Goal: Information Seeking & Learning: Learn about a topic

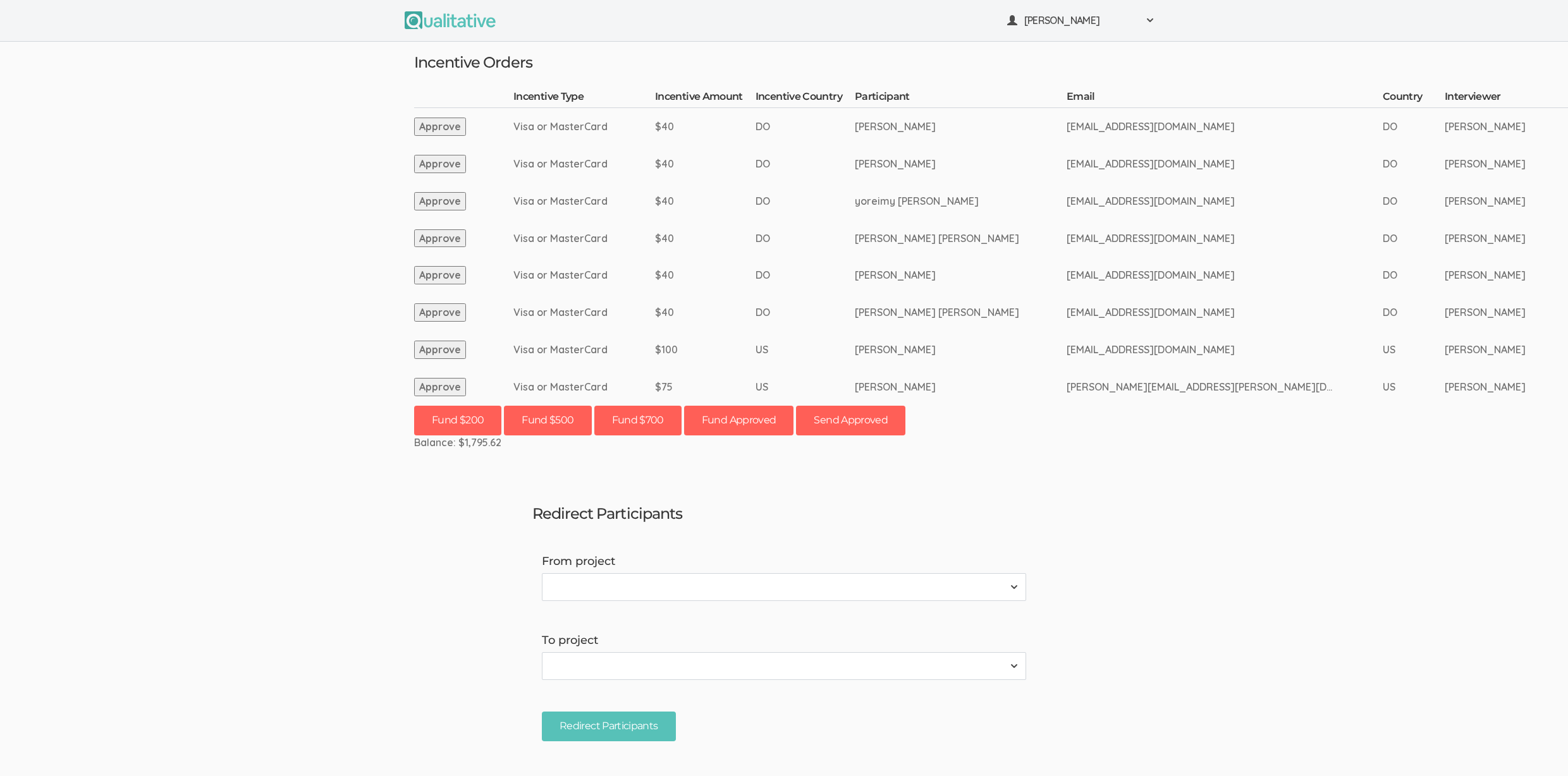
click at [998, 552] on ui-view "Redirect Participants From project 2310 FL Elic AAM 2310 FL Elic LTXF 2310 FL E…" at bounding box center [784, 622] width 523 height 258
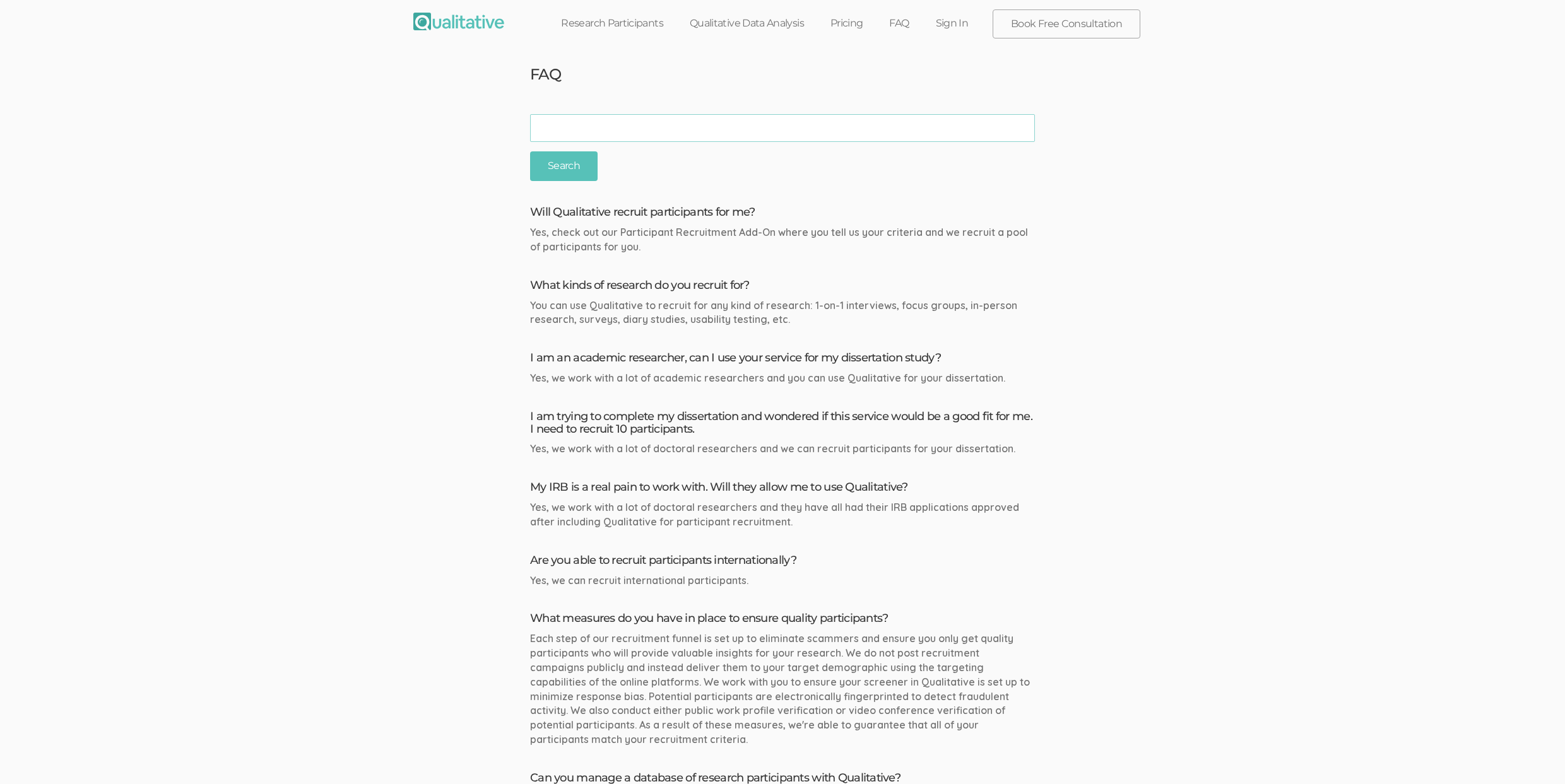
click at [781, 383] on div "Yes, we work with a lot of academic researchers and you can use Qualitative for…" at bounding box center [782, 378] width 505 height 14
click at [639, 18] on link "Research Participants" at bounding box center [612, 23] width 129 height 28
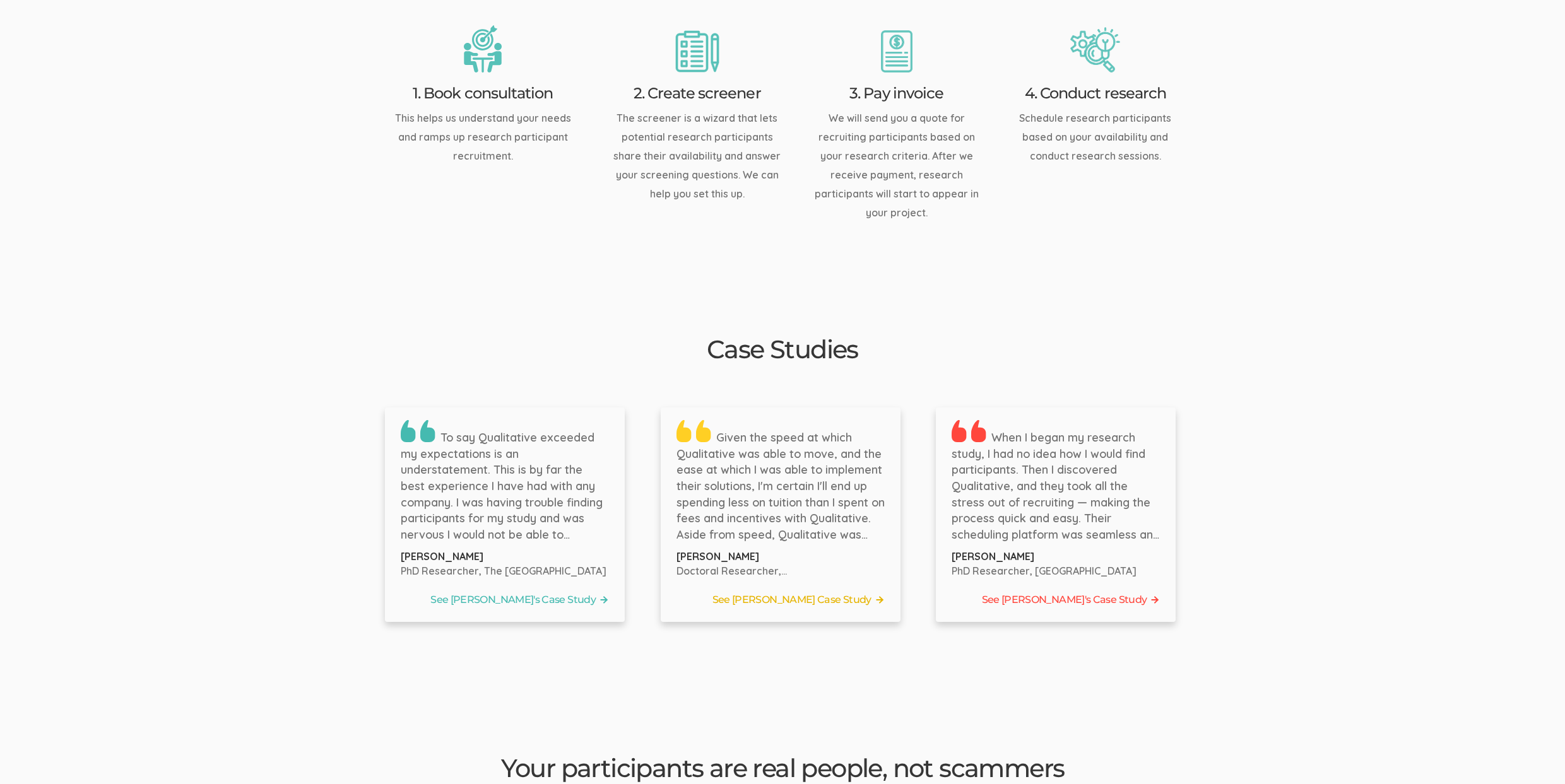
scroll to position [1697, 0]
click at [537, 590] on link "See Bernice's Case Study" at bounding box center [504, 599] width 208 height 19
click at [795, 590] on link "See Tyler's Case Study" at bounding box center [780, 599] width 208 height 19
click at [1036, 590] on link "See [PERSON_NAME]'s Case Study" at bounding box center [1055, 599] width 208 height 19
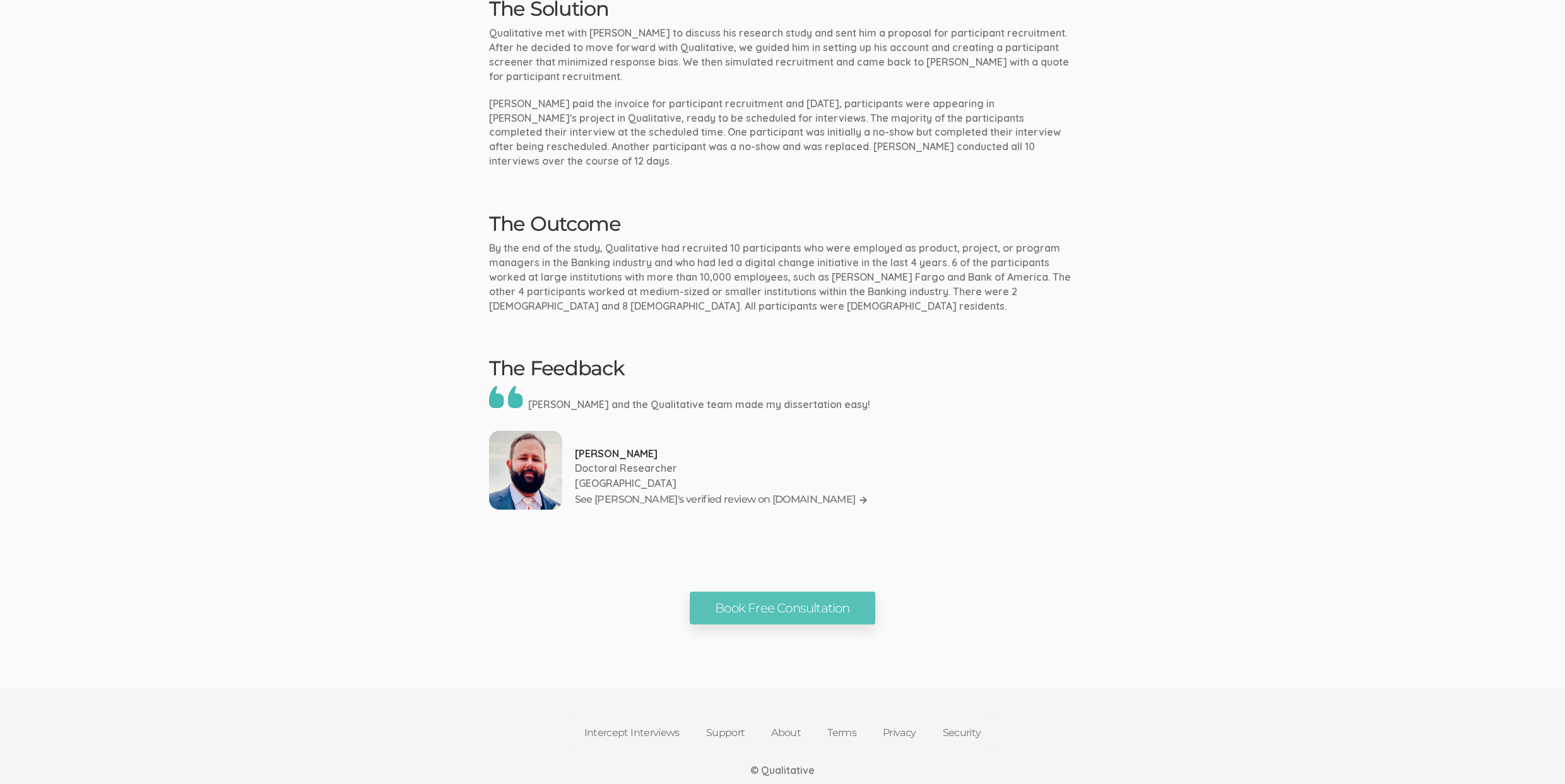
scroll to position [980, 0]
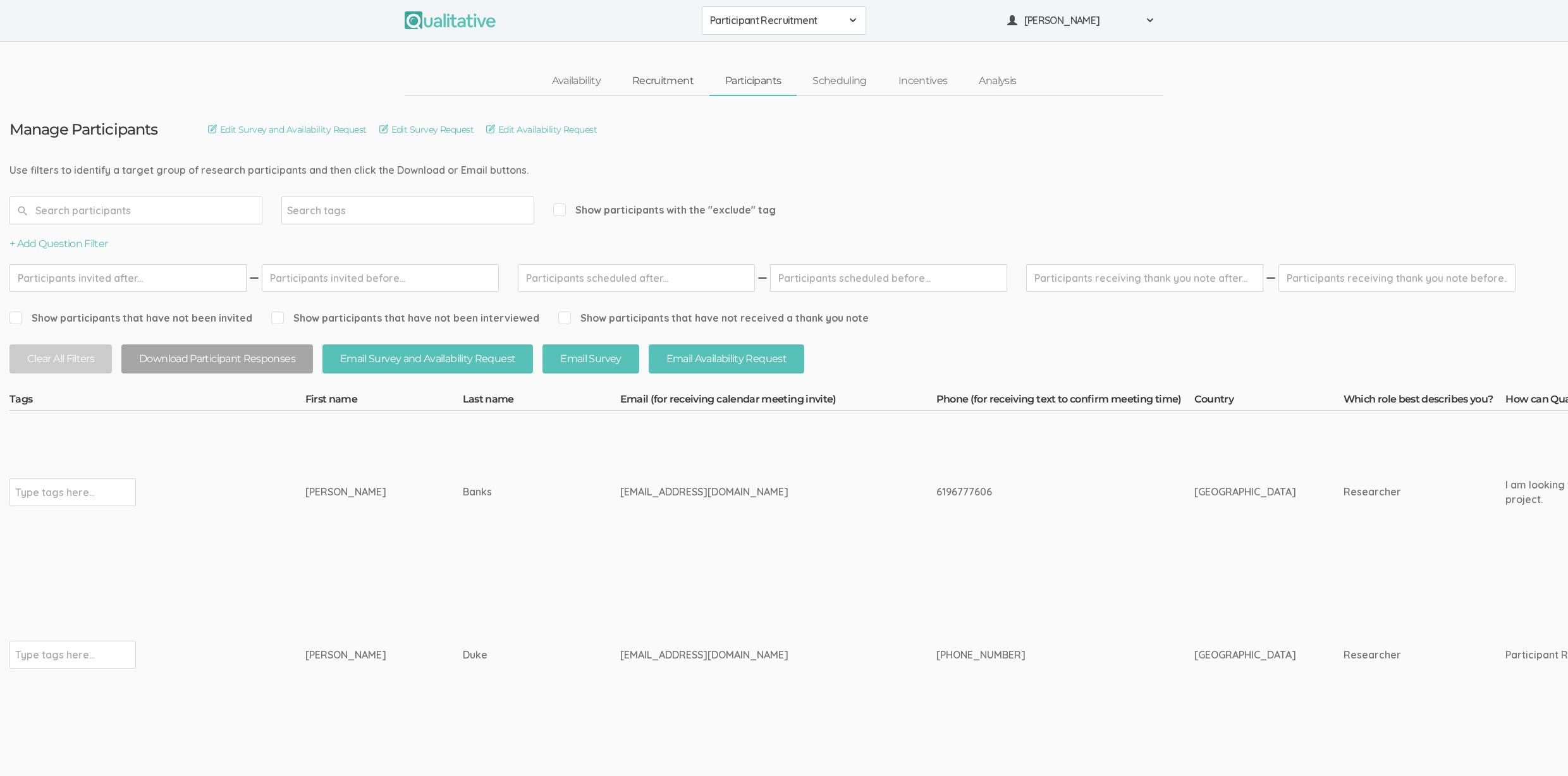
click at [662, 78] on link "Recruitment" at bounding box center [663, 81] width 93 height 27
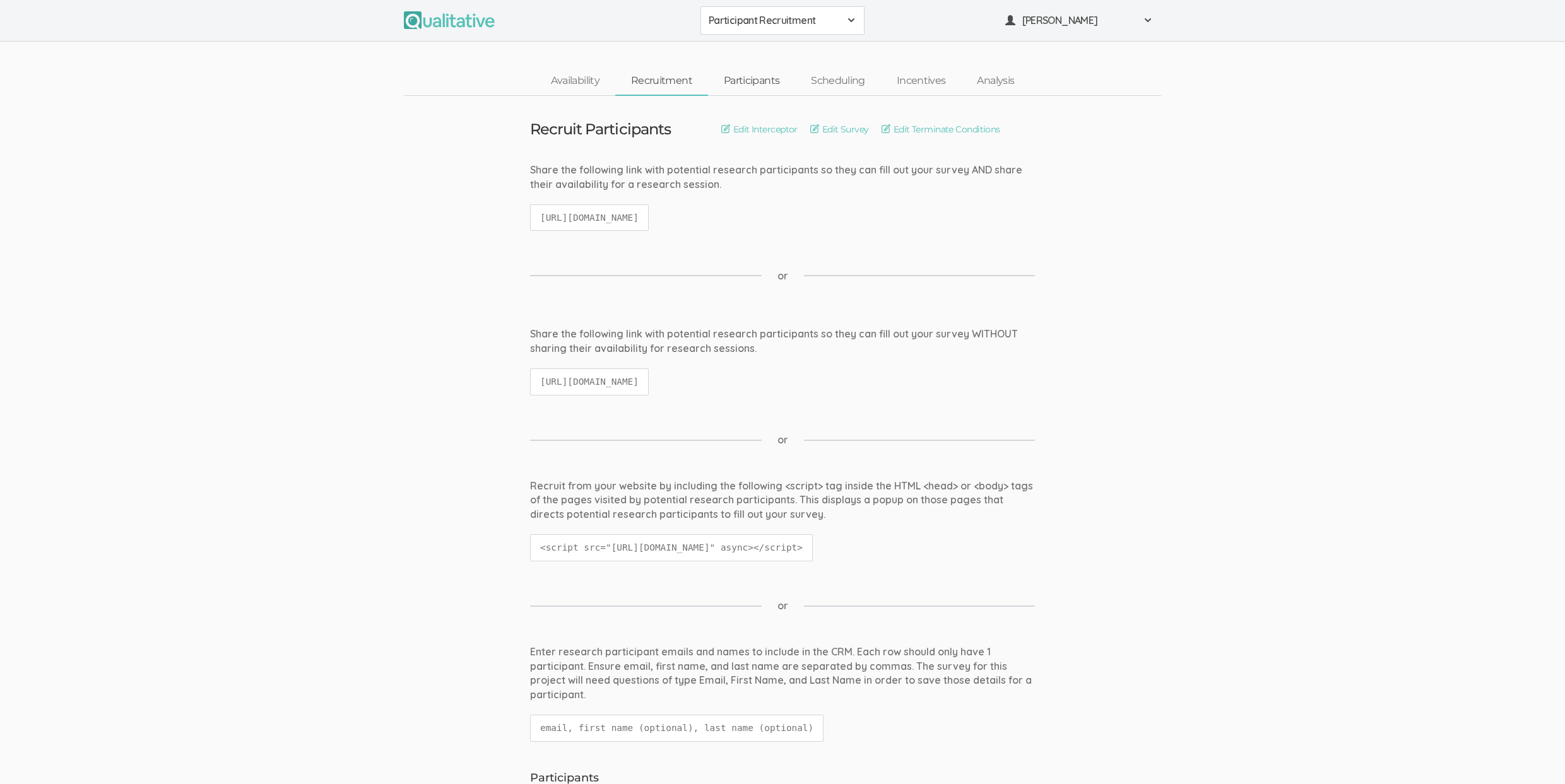
click at [750, 75] on link "Participants" at bounding box center [752, 81] width 87 height 27
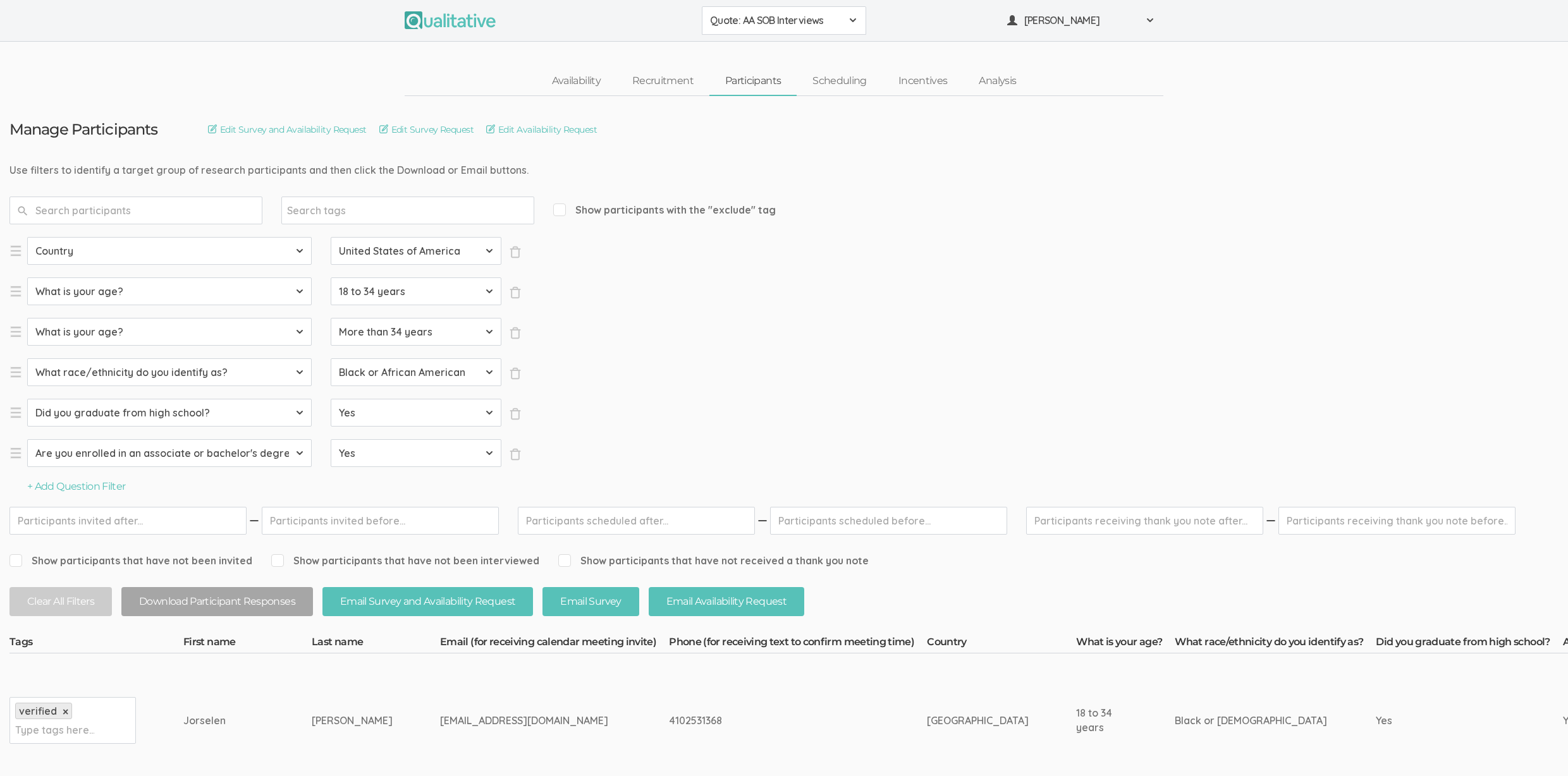
drag, startPoint x: 911, startPoint y: 275, endPoint x: 909, endPoint y: 295, distance: 20.1
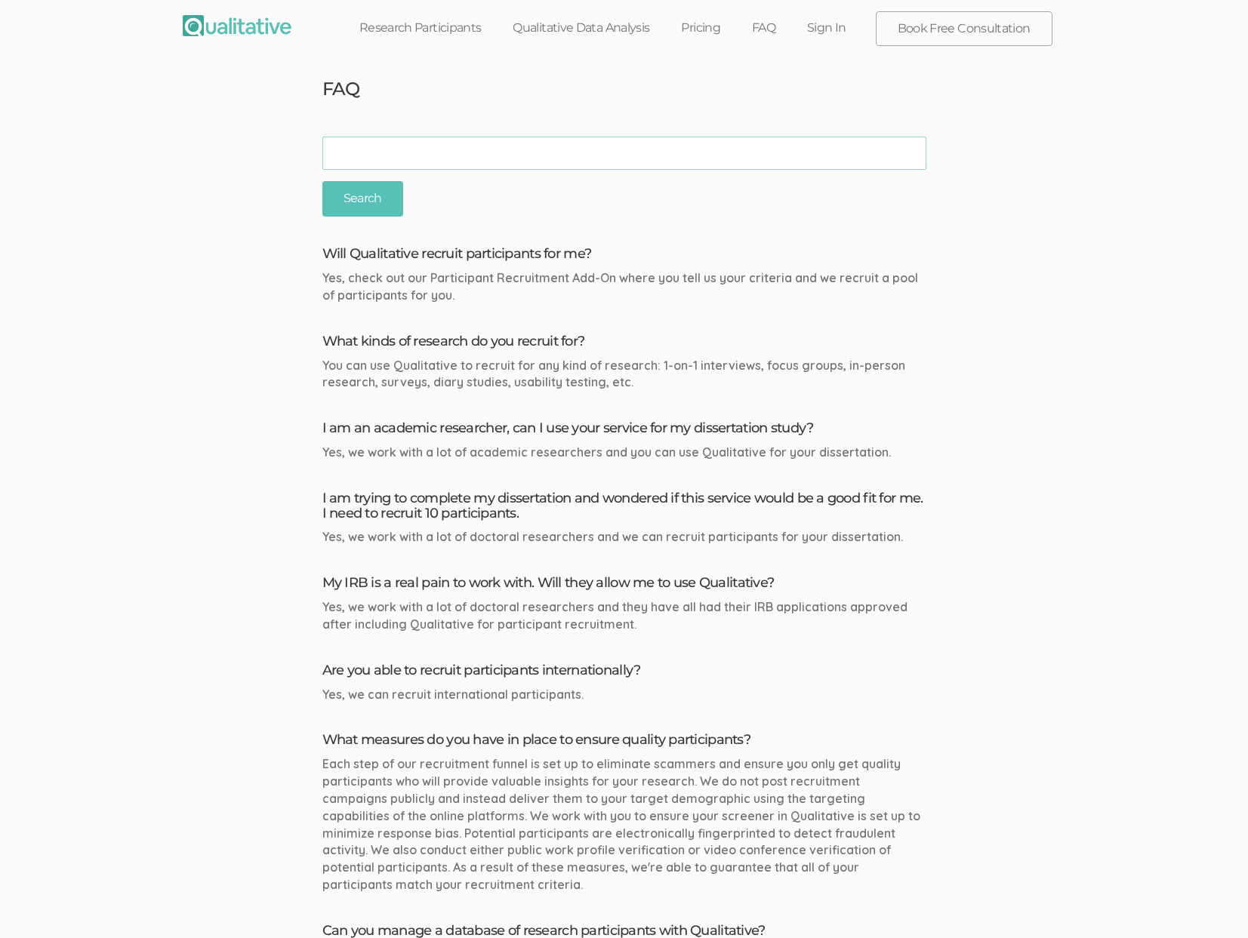
click at [411, 31] on link "Research Participants" at bounding box center [420, 27] width 154 height 33
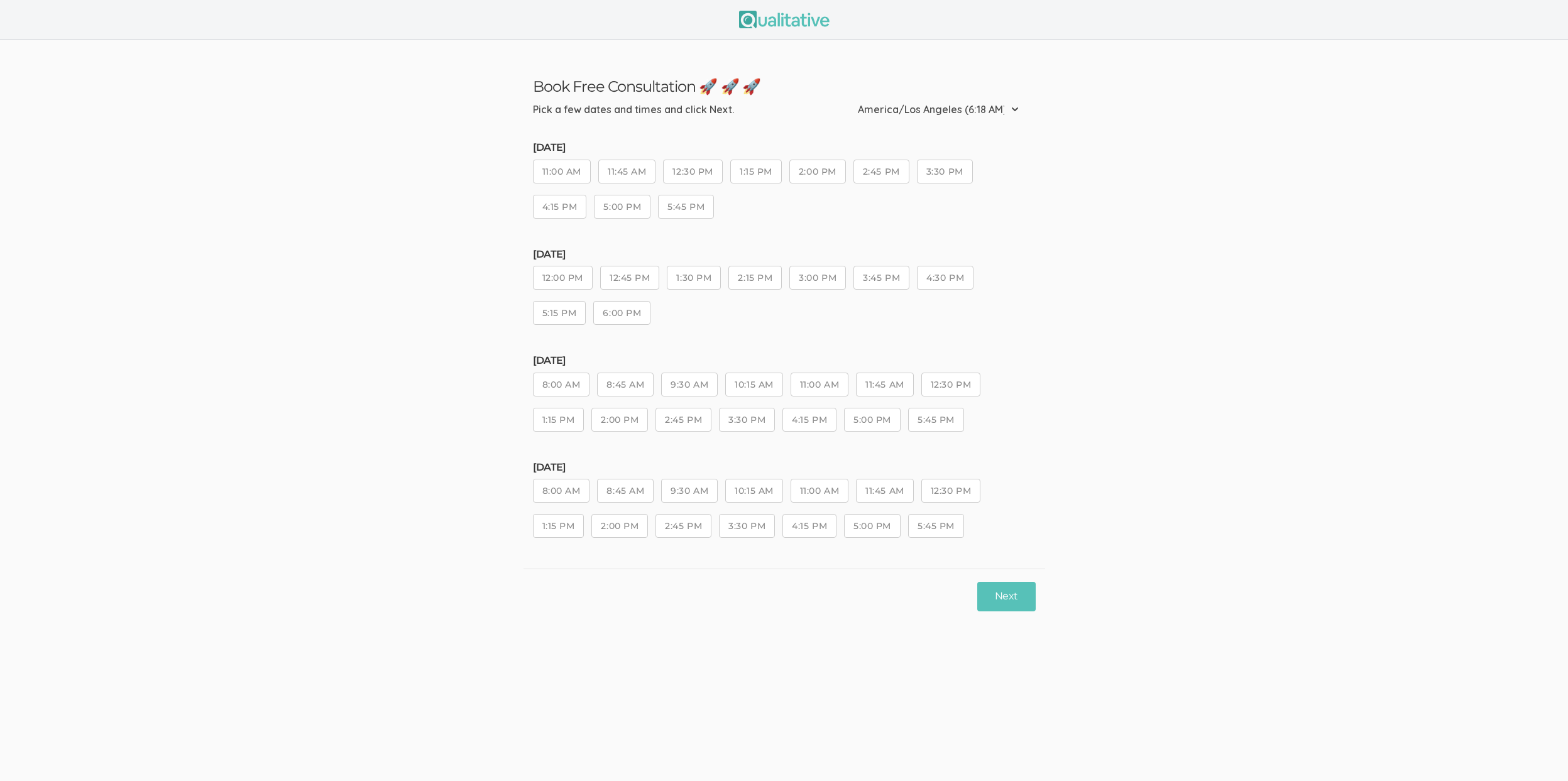
drag, startPoint x: 884, startPoint y: 176, endPoint x: 898, endPoint y: 199, distance: 26.9
click at [885, 181] on button "2:45 PM" at bounding box center [881, 172] width 56 height 24
click at [1019, 593] on button "Next" at bounding box center [1006, 596] width 57 height 29
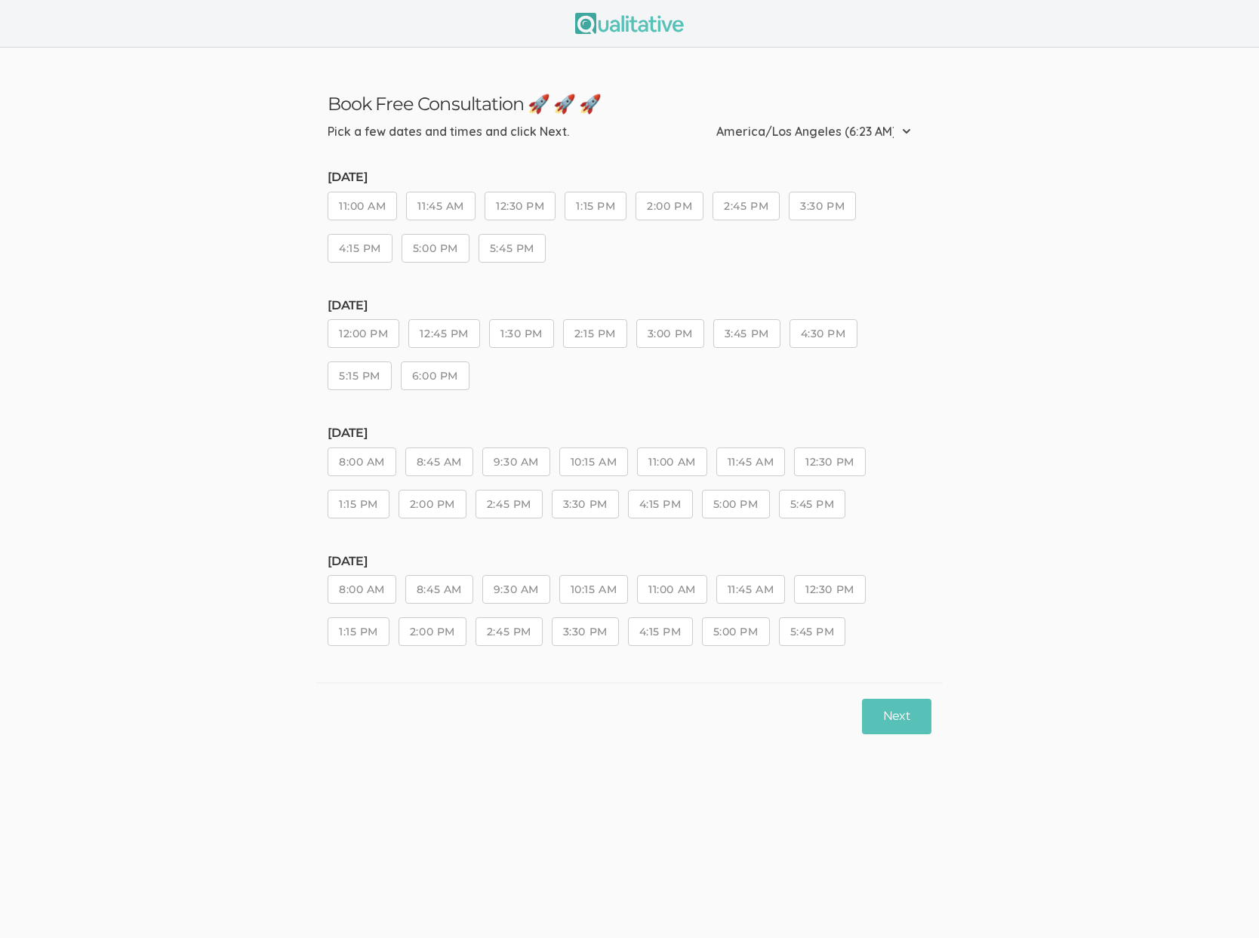
click at [1149, 420] on ui-view "Book Free Consultation 🚀 🚀 🚀 Pick a few dates and times and click Next. Etc/GMT…" at bounding box center [629, 399] width 1259 height 702
click at [1147, 463] on ui-view "Book Free Consultation 🚀 🚀 🚀 Pick a few dates and times and click Next. Etc/GMT…" at bounding box center [629, 399] width 1259 height 702
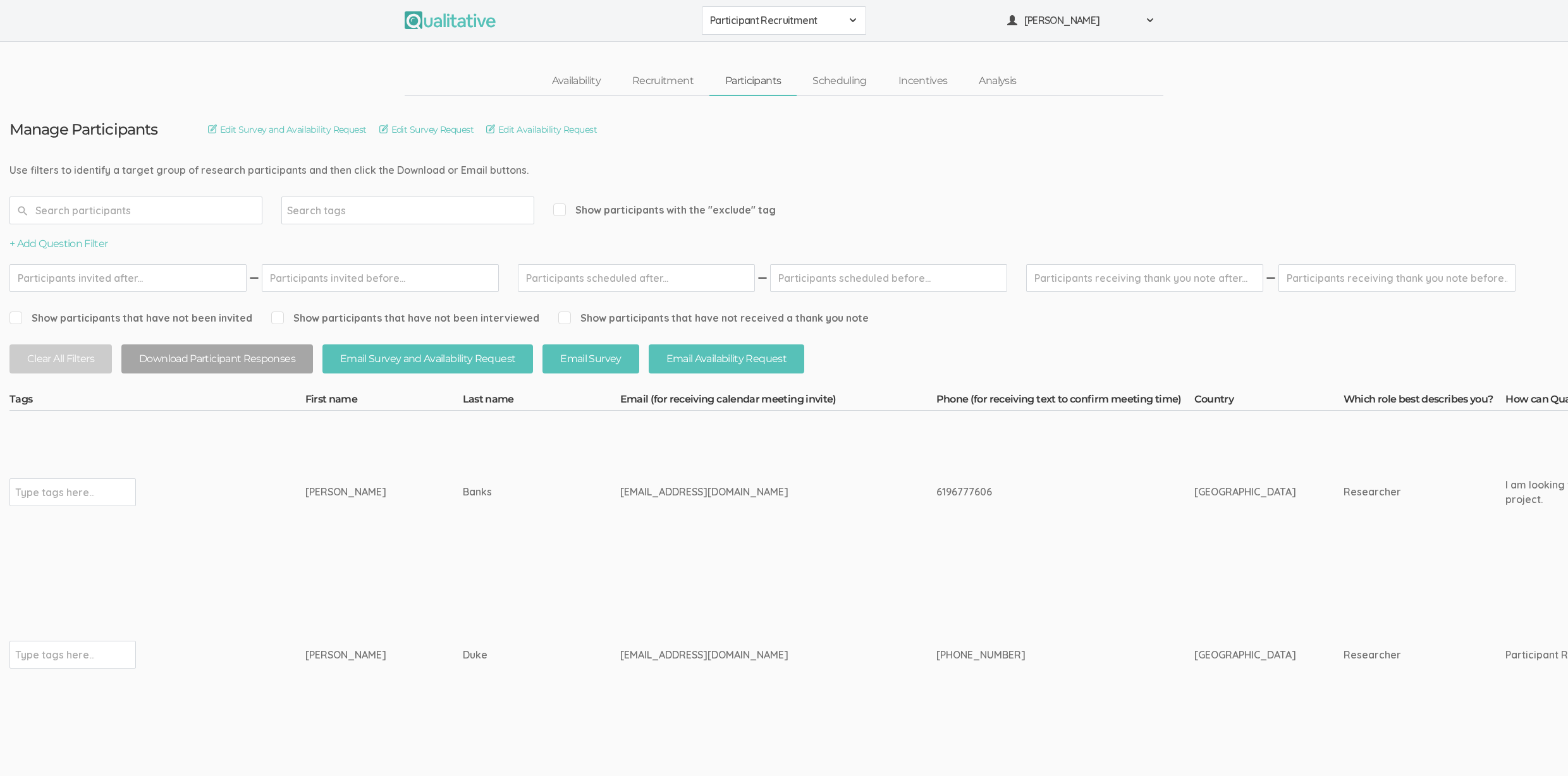
click at [819, 19] on span "Participant Recruitment" at bounding box center [776, 20] width 132 height 14
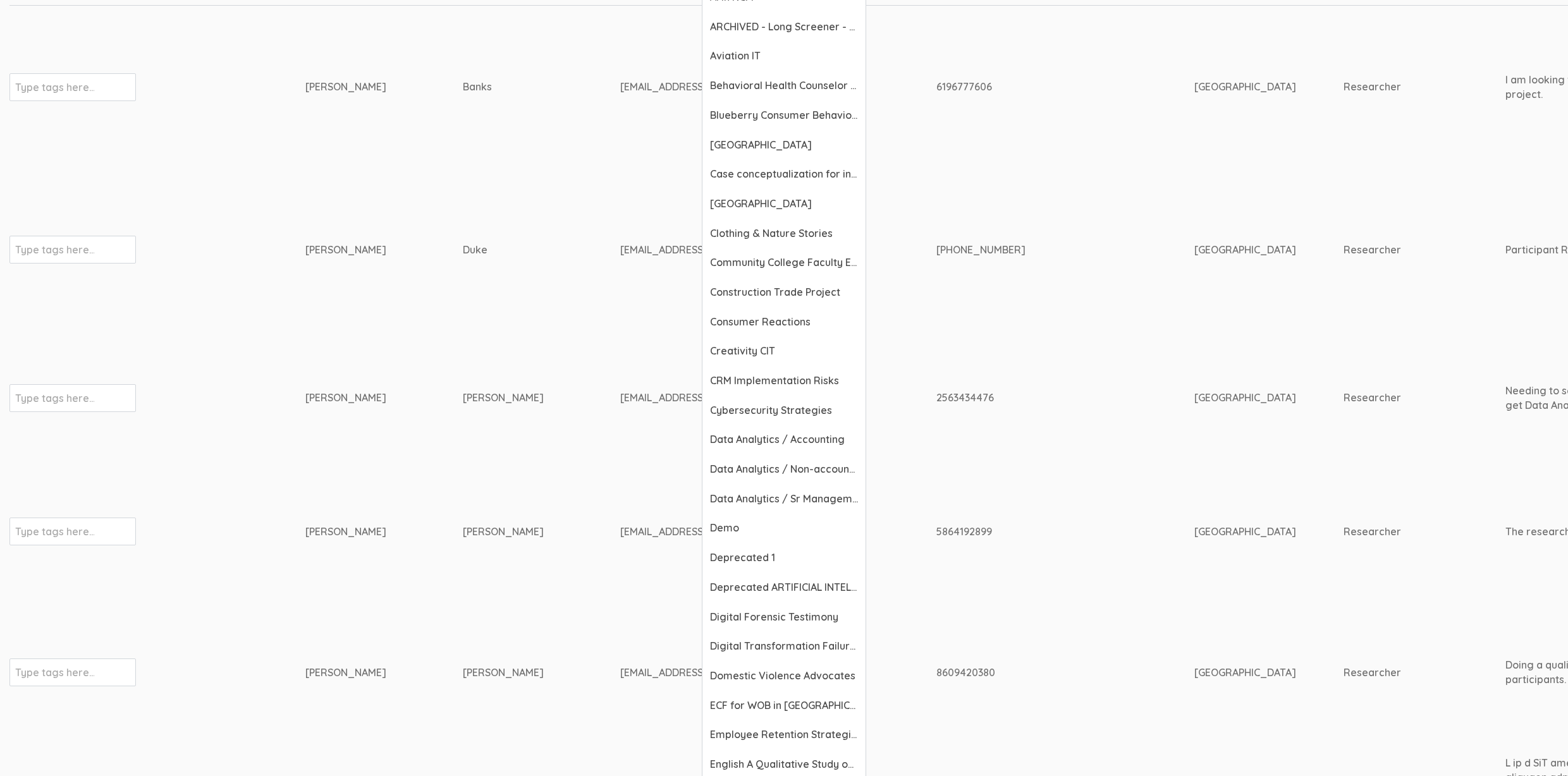
scroll to position [628, 0]
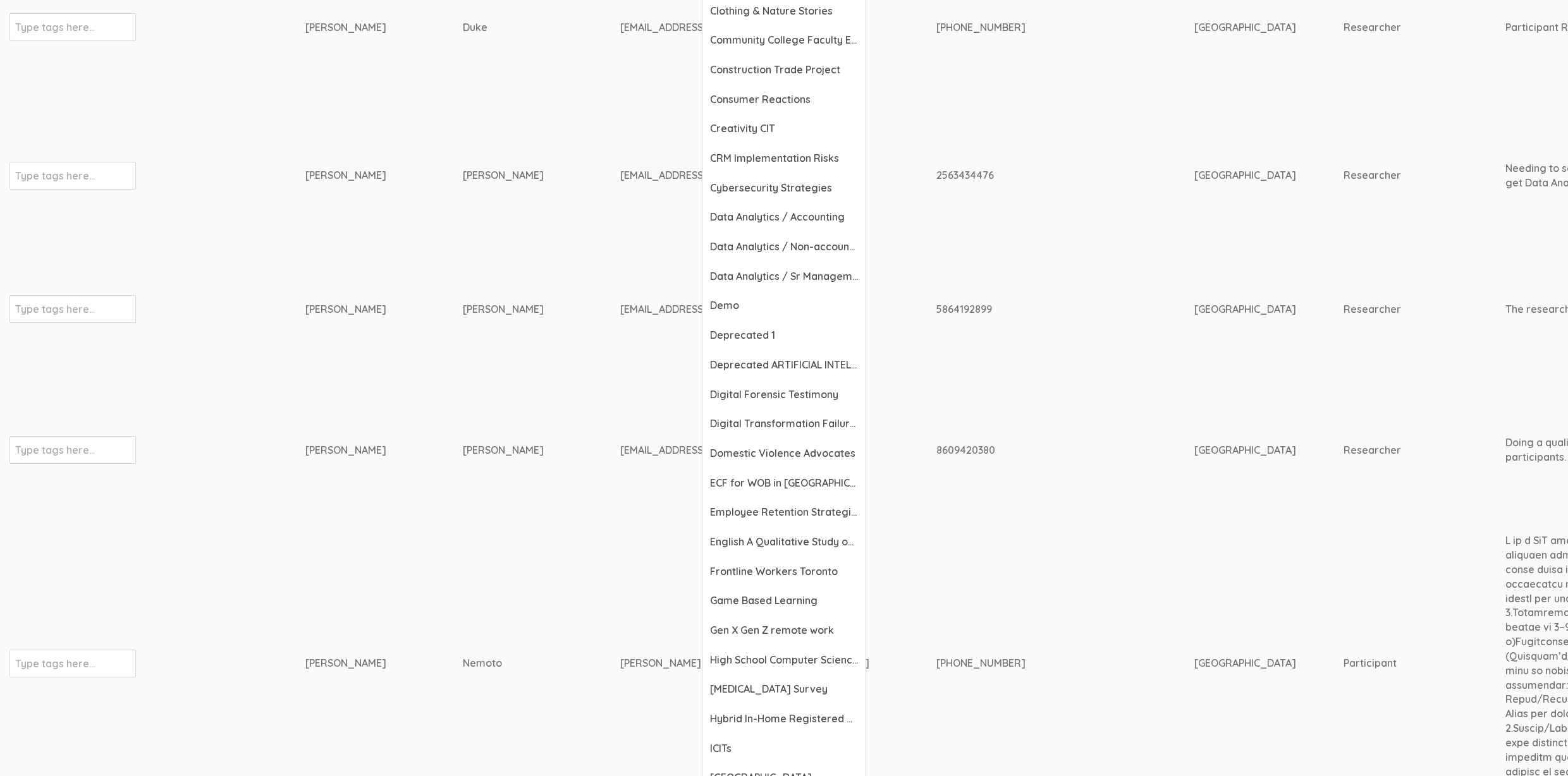
click at [1091, 366] on td "5864192899" at bounding box center [1065, 309] width 258 height 134
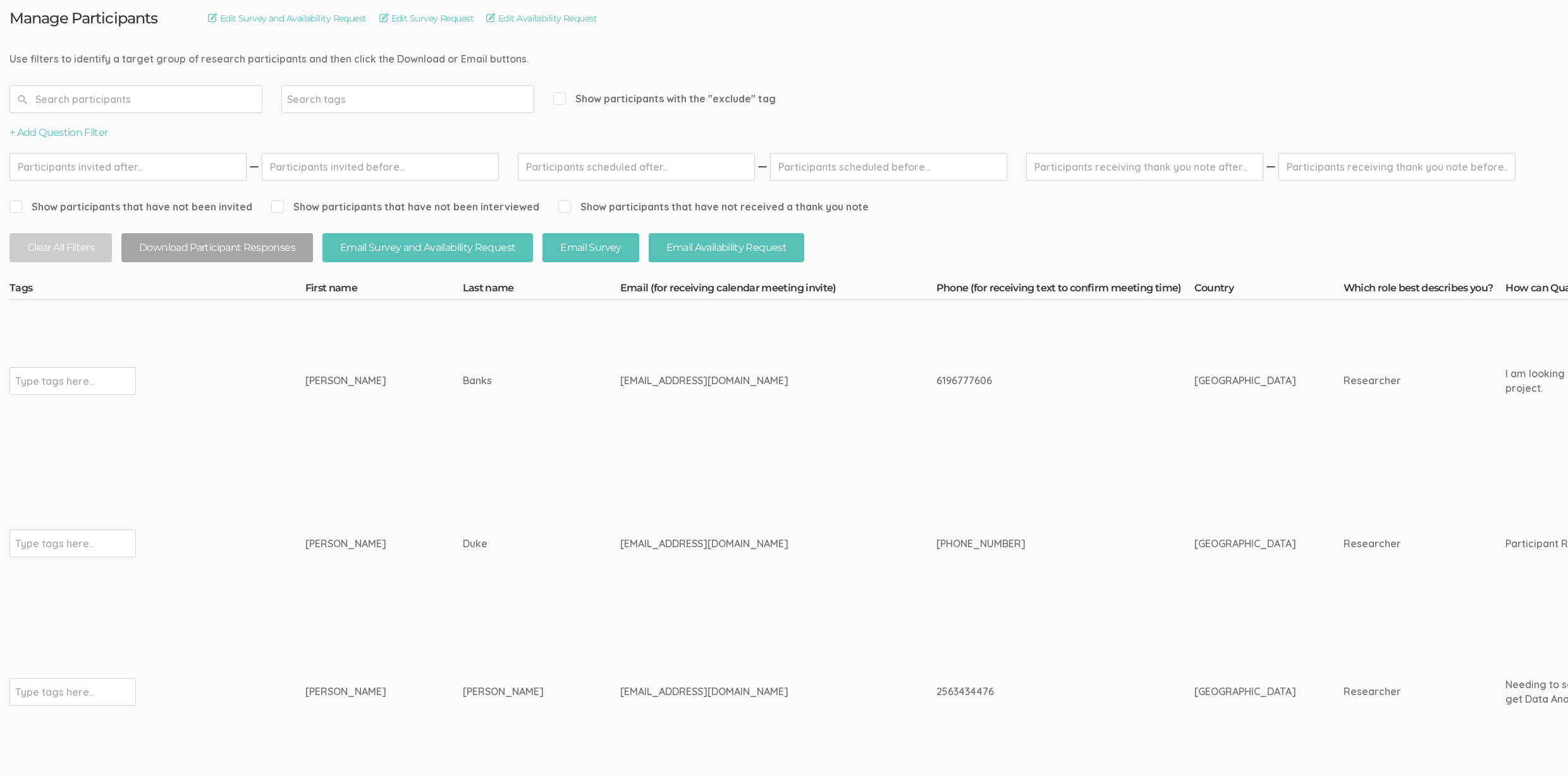
scroll to position [0, 0]
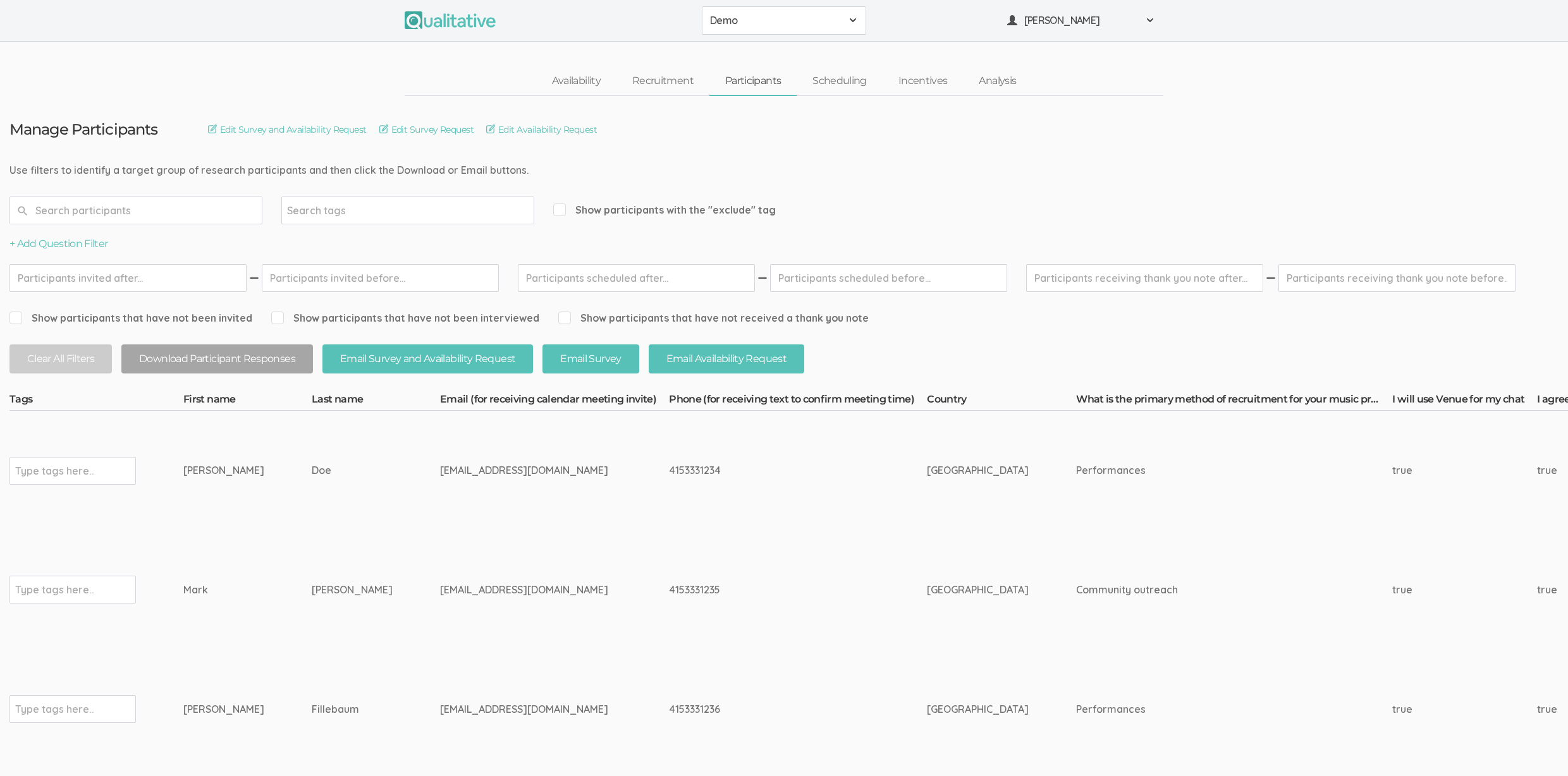
click at [502, 626] on td "[EMAIL_ADDRESS][DOMAIN_NAME]" at bounding box center [554, 589] width 229 height 120
